Goal: Navigation & Orientation: Find specific page/section

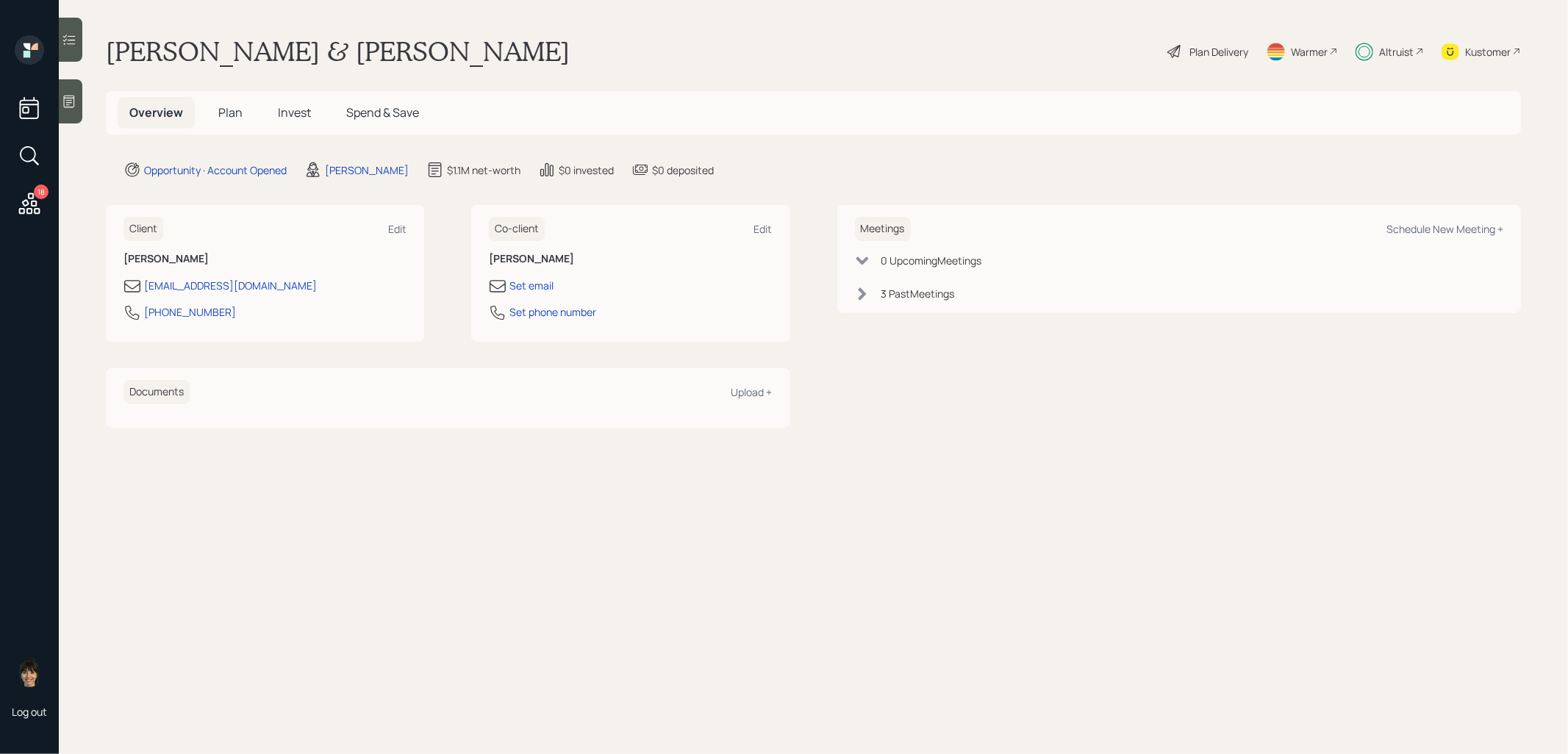
click at [230, 113] on span "Plan" at bounding box center [230, 112] width 24 height 17
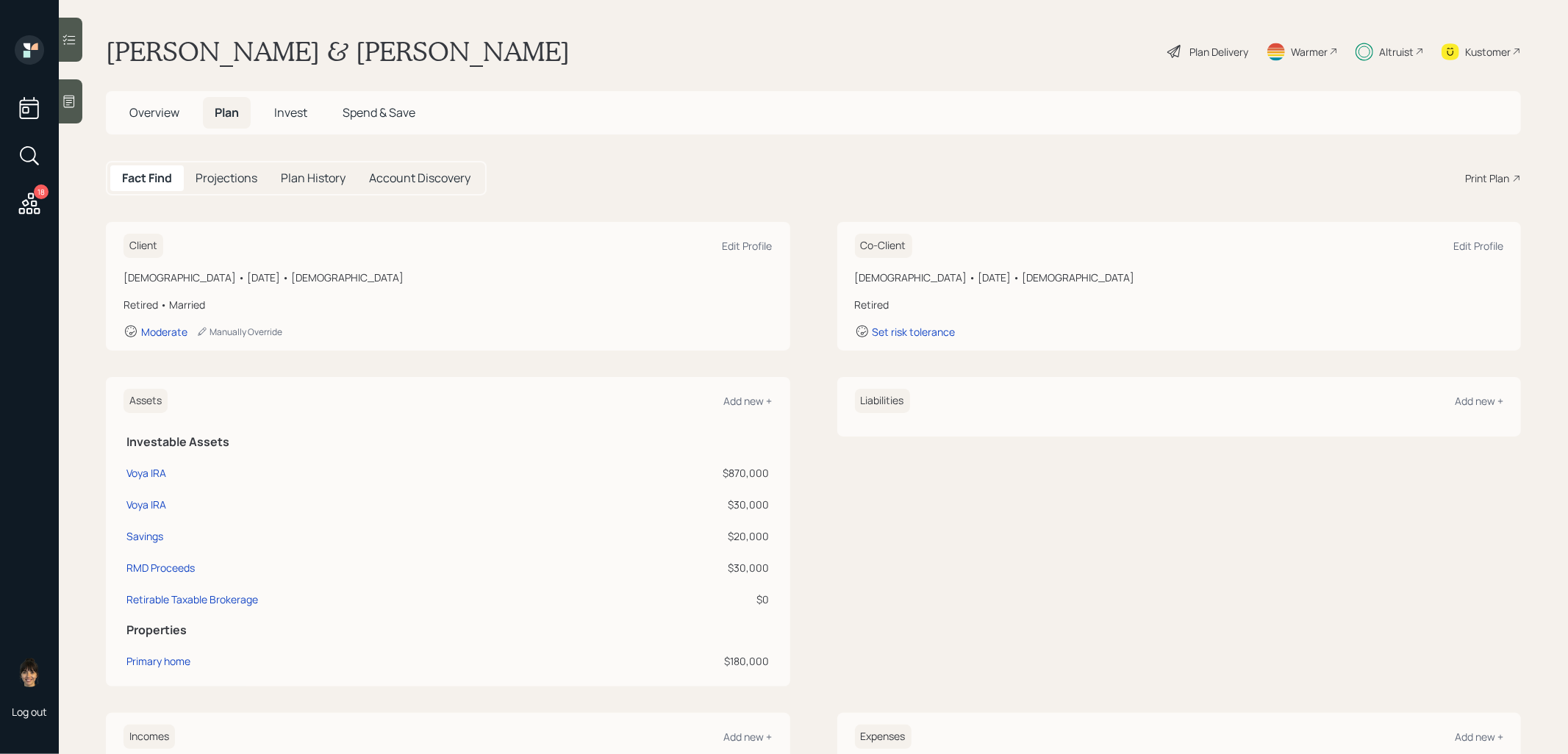
click at [285, 113] on span "Invest" at bounding box center [291, 112] width 33 height 17
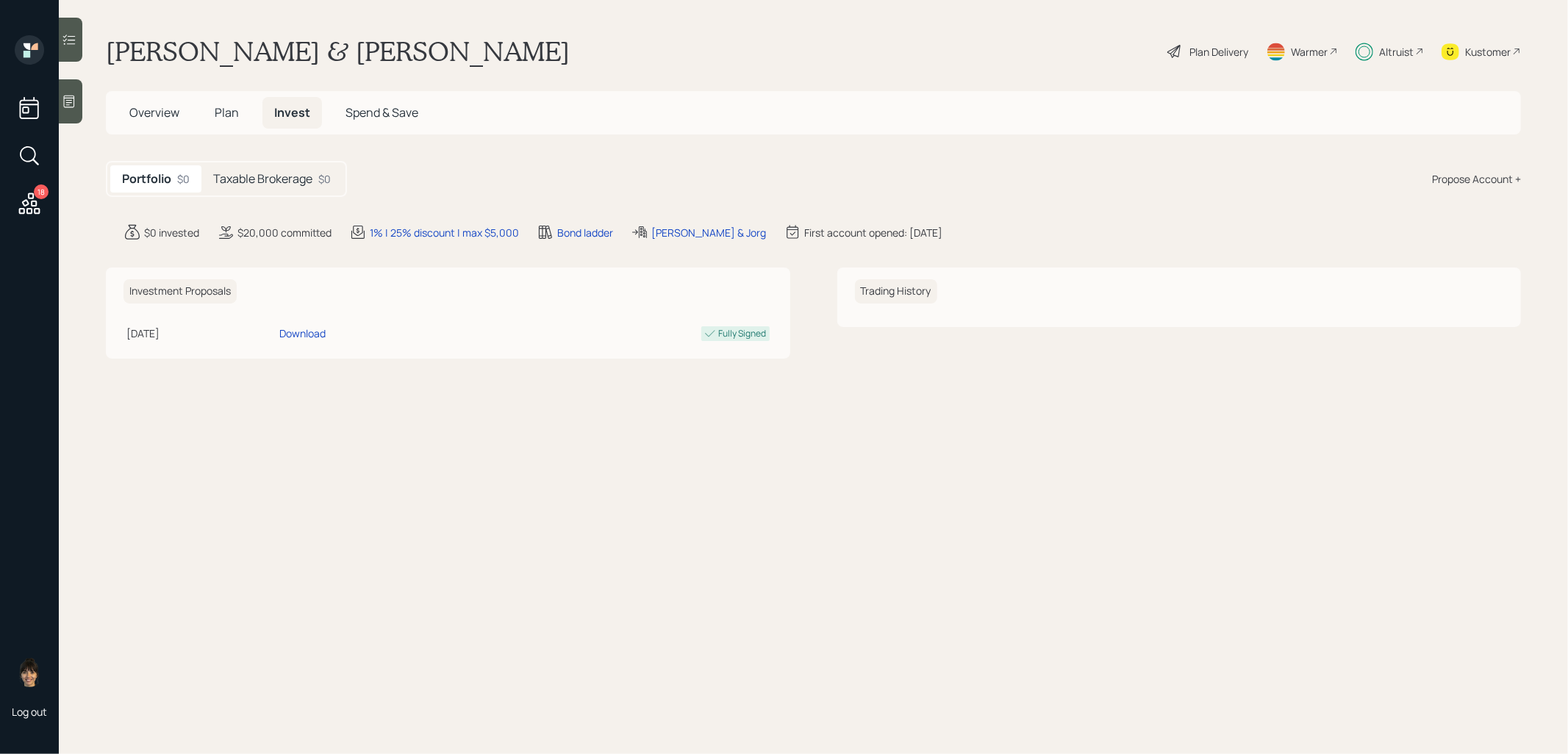
click at [275, 172] on h5 "Taxable Brokerage" at bounding box center [263, 179] width 100 height 14
